Goal: Communication & Community: Answer question/provide support

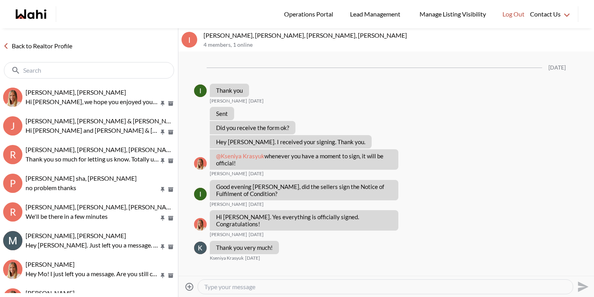
scroll to position [745, 0]
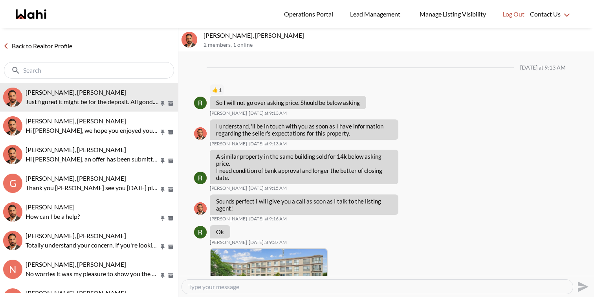
scroll to position [707, 0]
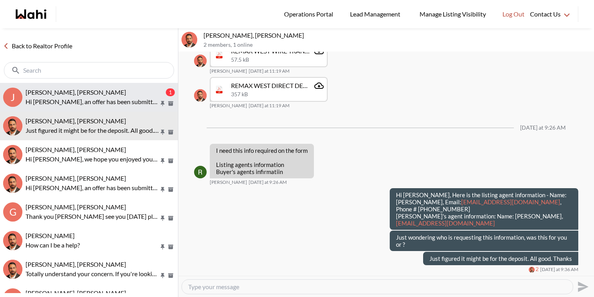
click at [85, 90] on span "Jaspreet Dhillon, Faraz" at bounding box center [76, 91] width 101 height 7
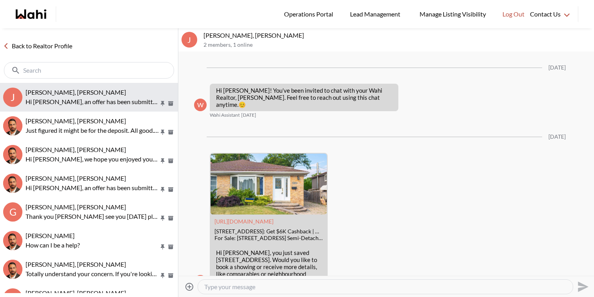
scroll to position [2378, 0]
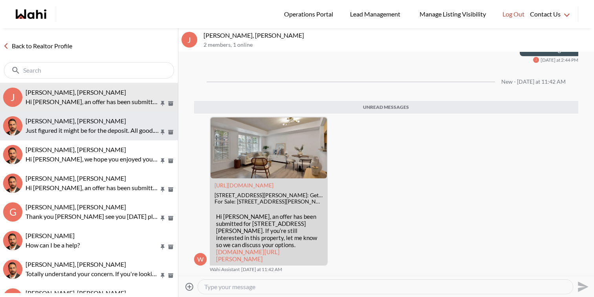
click at [93, 131] on p "Just figured it might be for the deposit. All good. Thanks" at bounding box center [93, 130] width 134 height 9
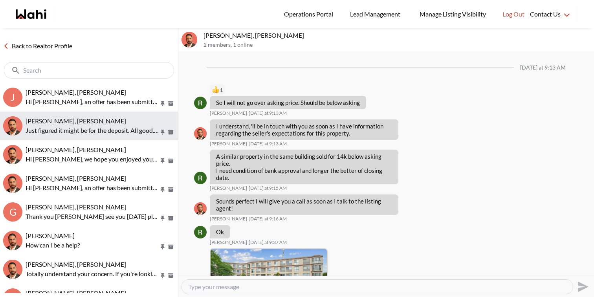
scroll to position [707, 0]
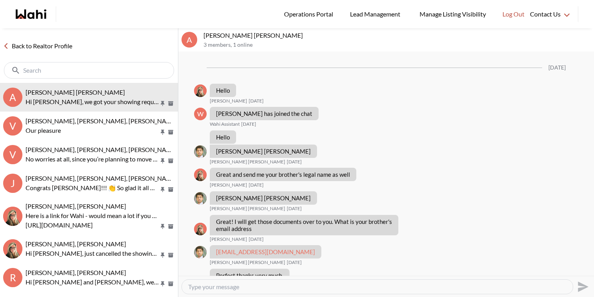
scroll to position [714, 0]
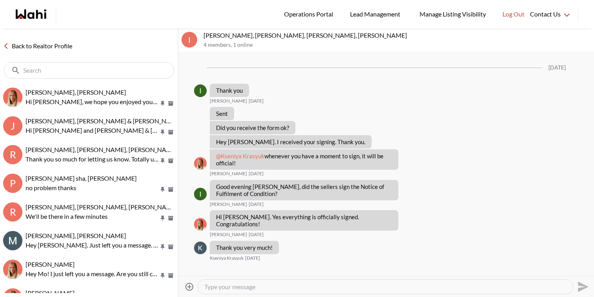
scroll to position [745, 0]
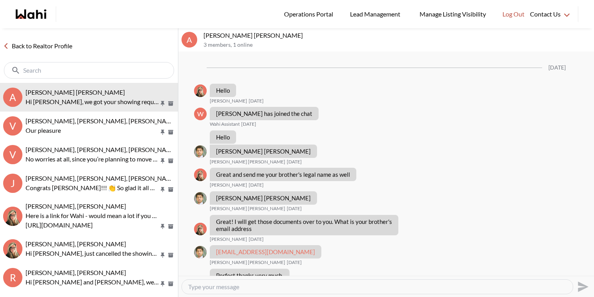
scroll to position [714, 0]
